Goal: Manage account settings

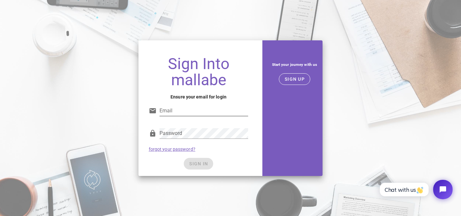
click at [202, 114] on input "Email" at bounding box center [203, 111] width 89 height 10
type input "[EMAIL_ADDRESS][DOMAIN_NAME]"
click at [216, 160] on div "SIGN IN" at bounding box center [199, 164] width 100 height 12
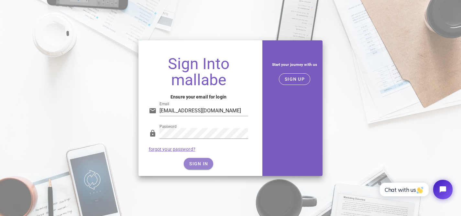
click at [201, 163] on span "SIGN IN" at bounding box center [198, 163] width 19 height 5
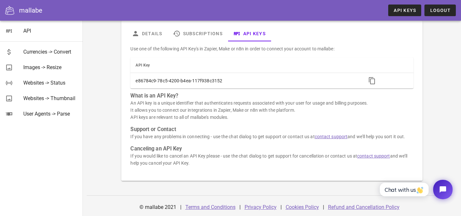
scroll to position [32, 0]
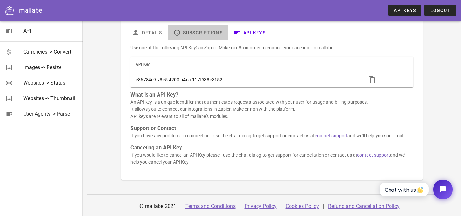
click at [204, 33] on link "Subscriptions" at bounding box center [197, 33] width 60 height 16
